Goal: Information Seeking & Learning: Learn about a topic

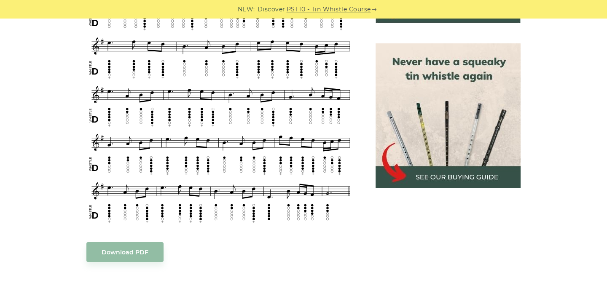
scroll to position [366, 0]
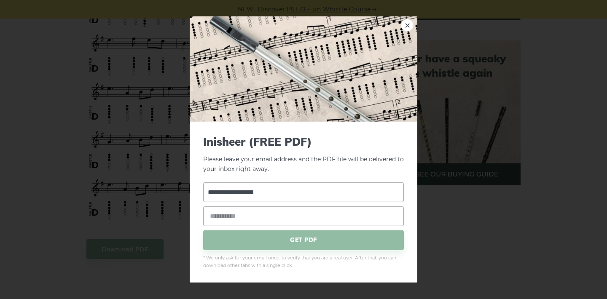
click at [295, 194] on input "**********" at bounding box center [303, 192] width 201 height 20
type input "*****"
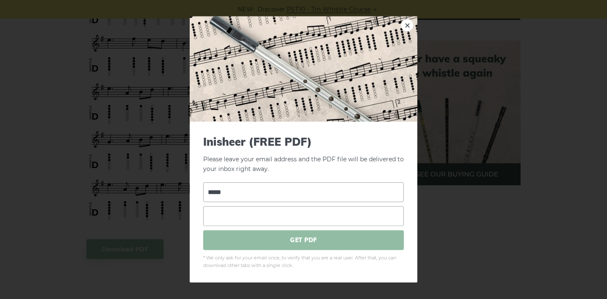
type input "**********"
click at [293, 245] on span "GET PDF" at bounding box center [303, 240] width 201 height 20
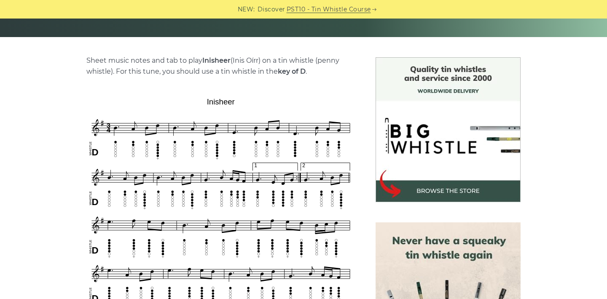
scroll to position [184, 0]
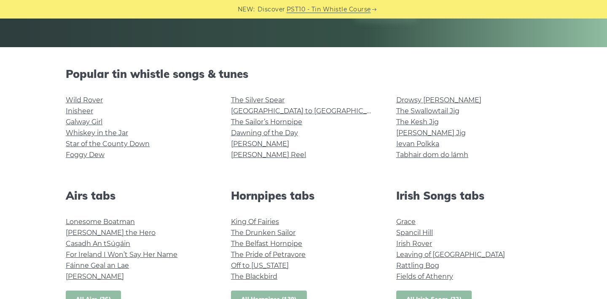
click at [70, 122] on link "Galway Girl" at bounding box center [84, 122] width 37 height 8
click at [80, 103] on link "Wild Rover" at bounding box center [84, 100] width 37 height 8
click at [117, 133] on link "Whiskey in the Jar" at bounding box center [97, 133] width 62 height 8
click at [235, 97] on link "The Silver Spear" at bounding box center [258, 100] width 54 height 8
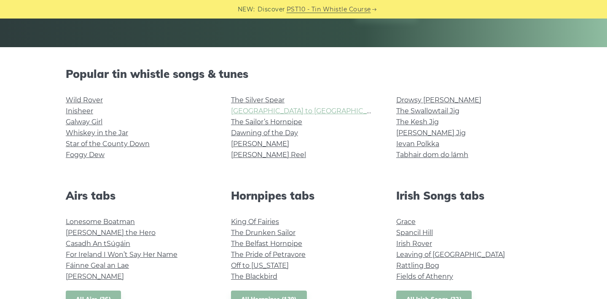
click at [244, 110] on link "[GEOGRAPHIC_DATA] to [GEOGRAPHIC_DATA]" at bounding box center [309, 111] width 156 height 8
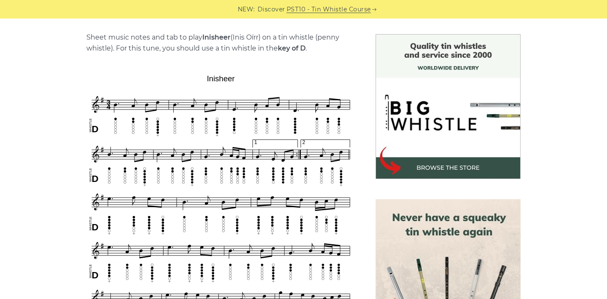
scroll to position [209, 0]
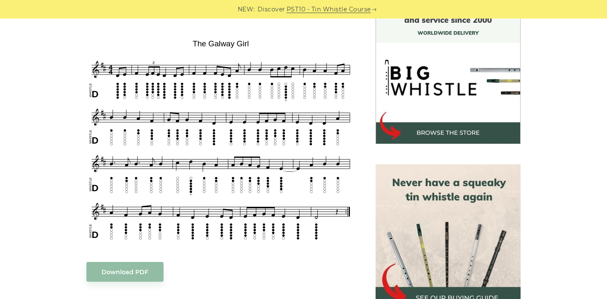
scroll to position [243, 0]
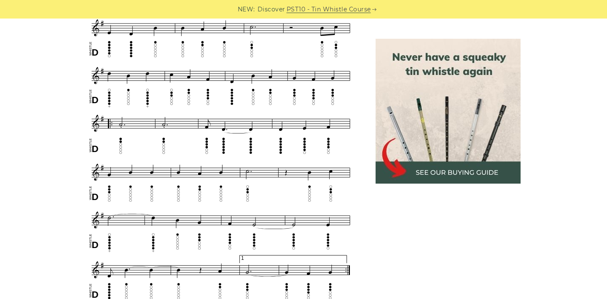
scroll to position [167, 0]
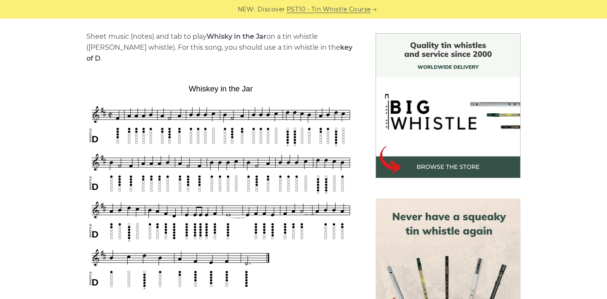
scroll to position [218, 0]
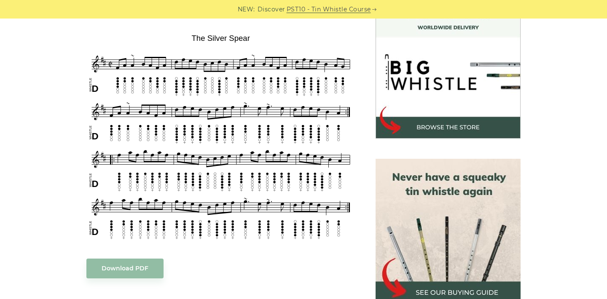
scroll to position [274, 0]
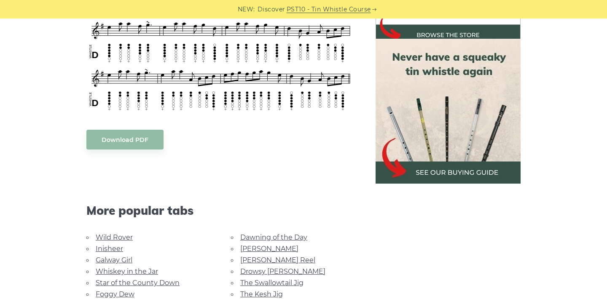
scroll to position [444, 0]
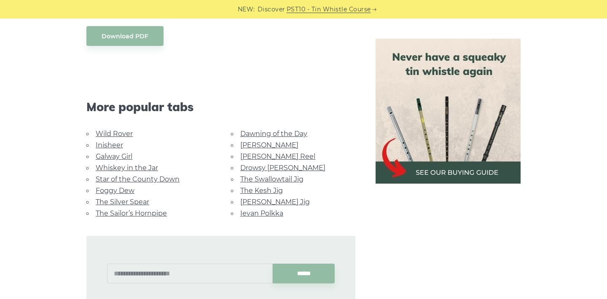
click at [252, 153] on link "[PERSON_NAME] Reel" at bounding box center [277, 157] width 75 height 8
click at [247, 164] on link "Drowsy [PERSON_NAME]" at bounding box center [282, 168] width 85 height 8
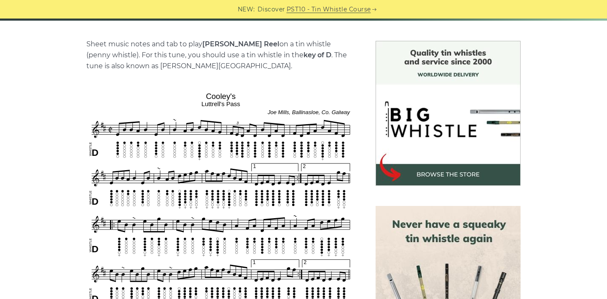
scroll to position [201, 0]
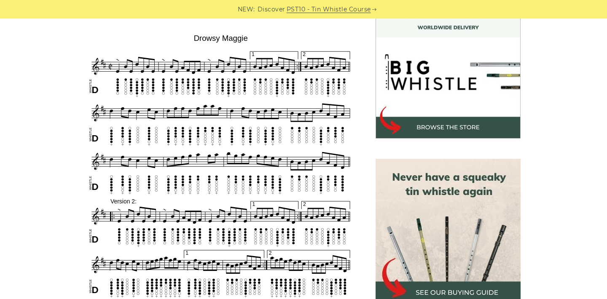
scroll to position [248, 0]
click at [366, 40] on div at bounding box center [447, 65] width 165 height 145
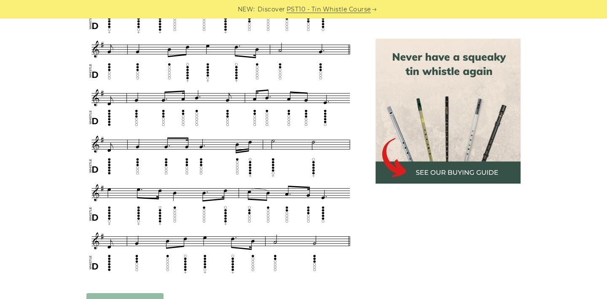
scroll to position [414, 0]
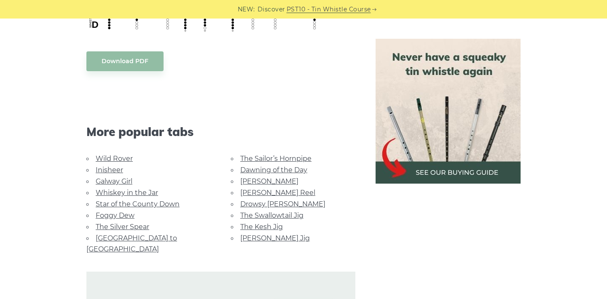
scroll to position [665, 0]
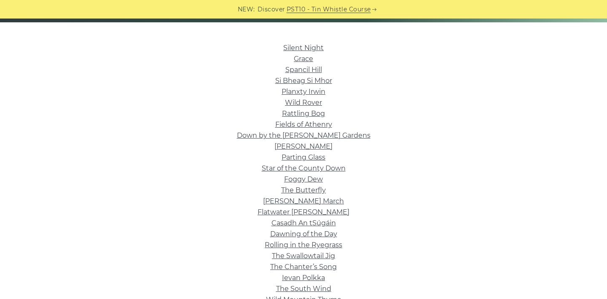
scroll to position [203, 0]
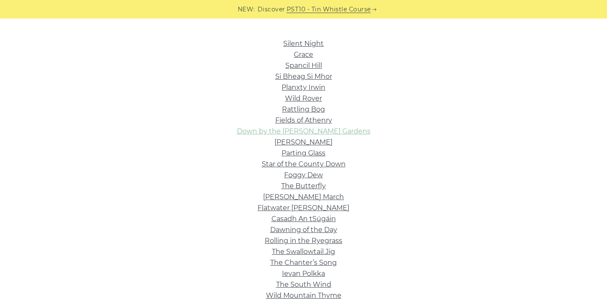
click at [288, 132] on link "Down by the [PERSON_NAME] Gardens" at bounding box center [304, 131] width 134 height 8
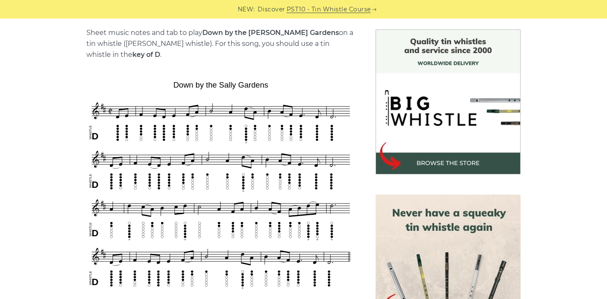
scroll to position [214, 0]
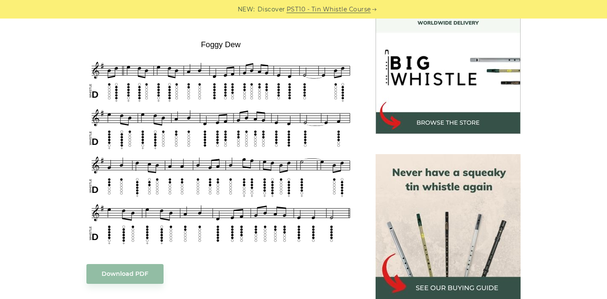
scroll to position [254, 0]
